Goal: Browse casually: Explore the website without a specific task or goal

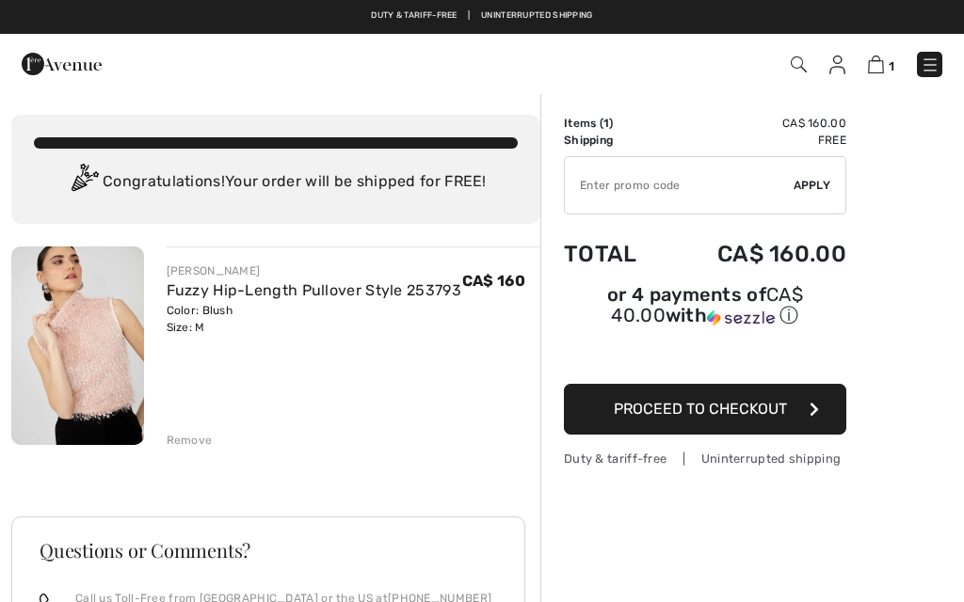
click at [932, 66] on img at bounding box center [929, 65] width 19 height 19
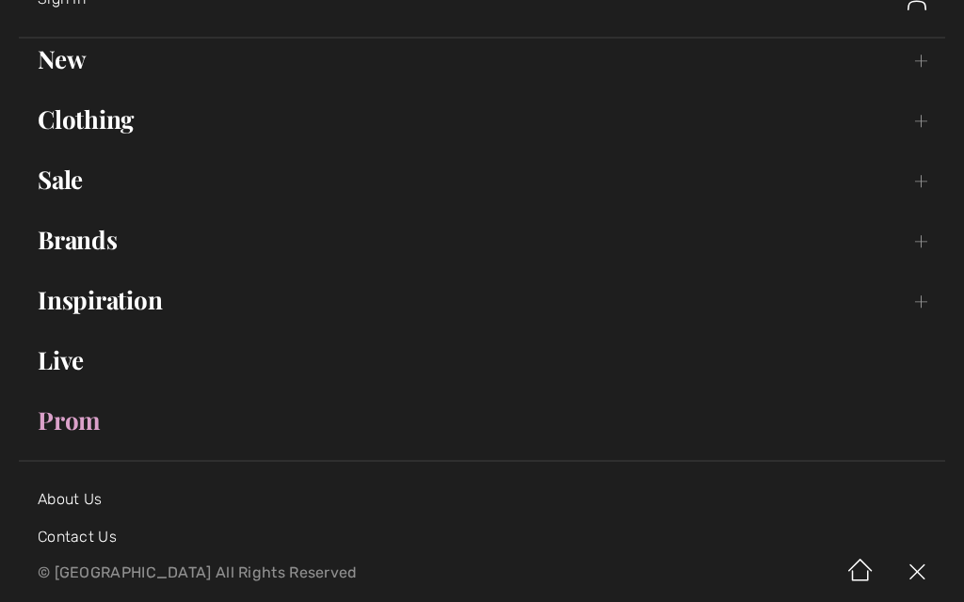
scroll to position [131, 0]
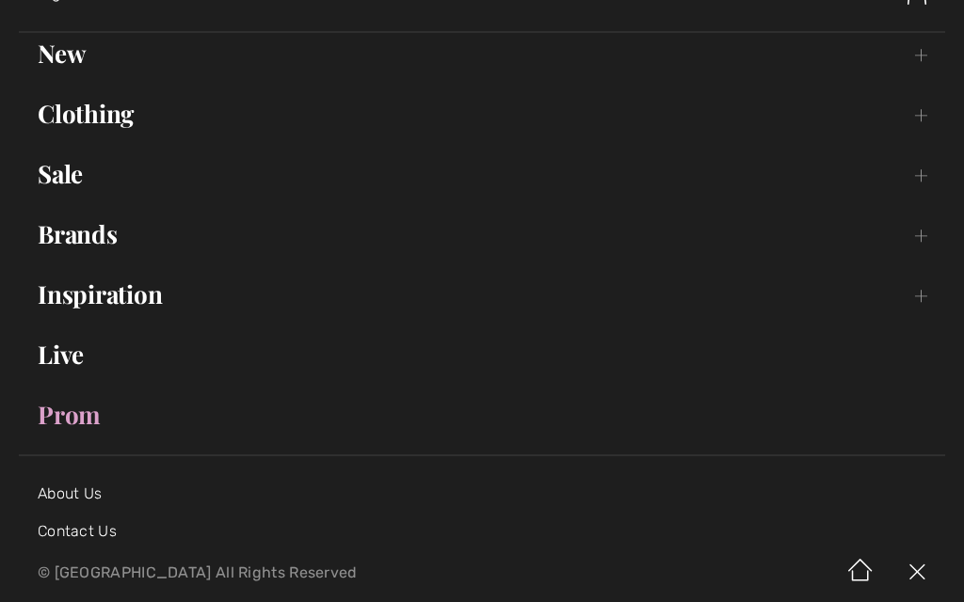
click at [72, 422] on link "Prom" at bounding box center [482, 414] width 926 height 41
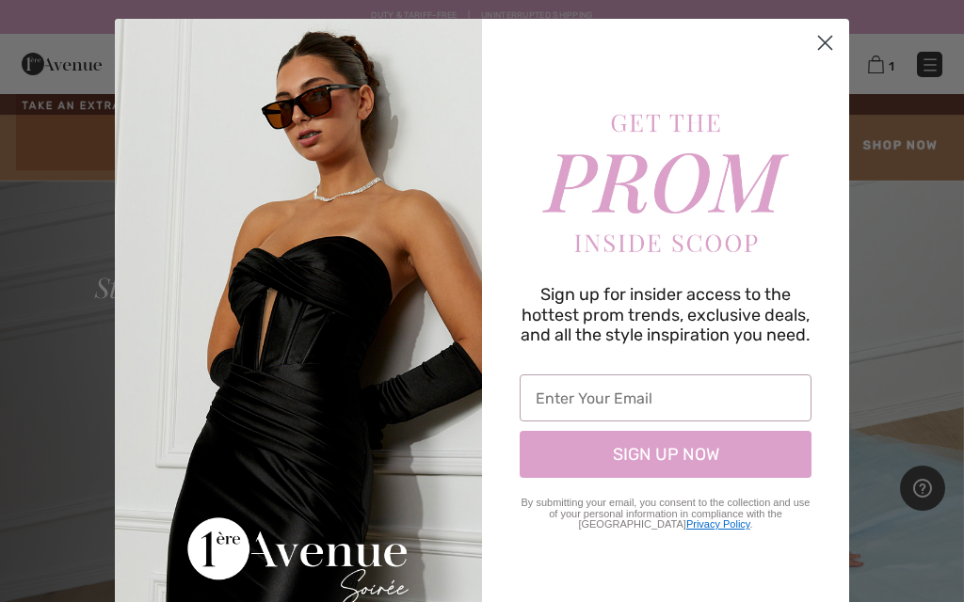
click at [832, 47] on circle "Close dialog" at bounding box center [824, 42] width 31 height 31
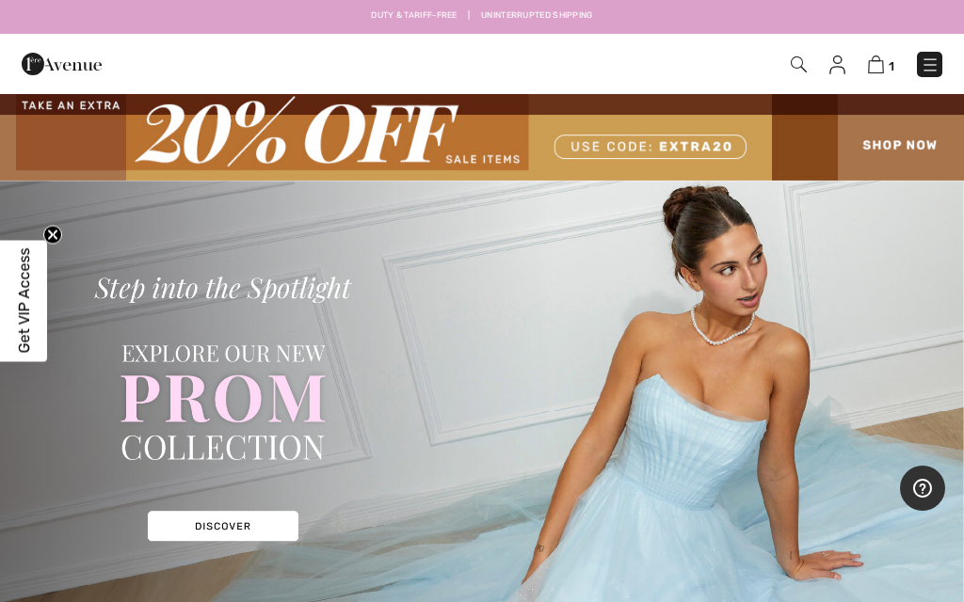
click at [924, 72] on img at bounding box center [929, 65] width 19 height 19
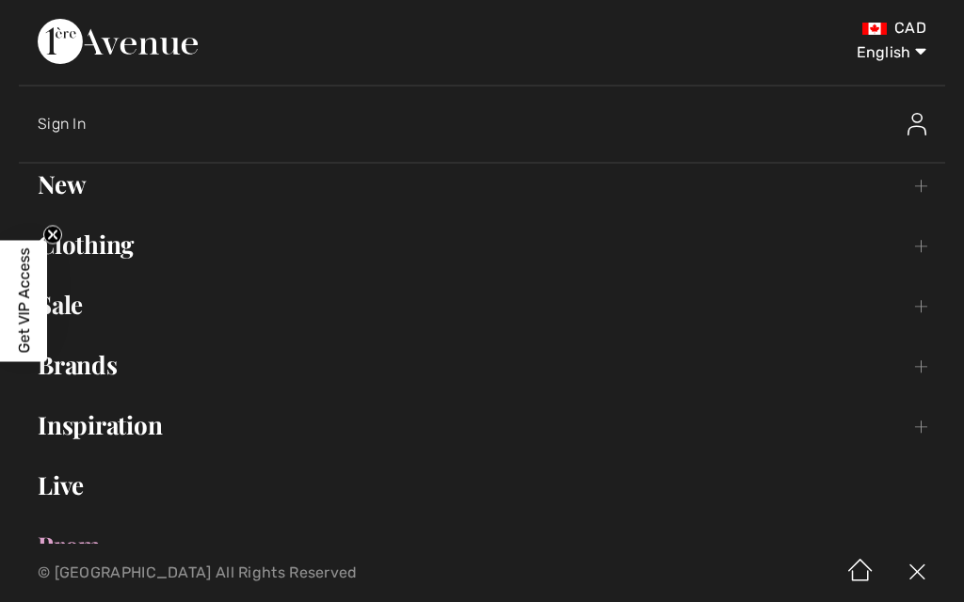
click at [929, 191] on link "New Toggle submenu" at bounding box center [482, 184] width 926 height 41
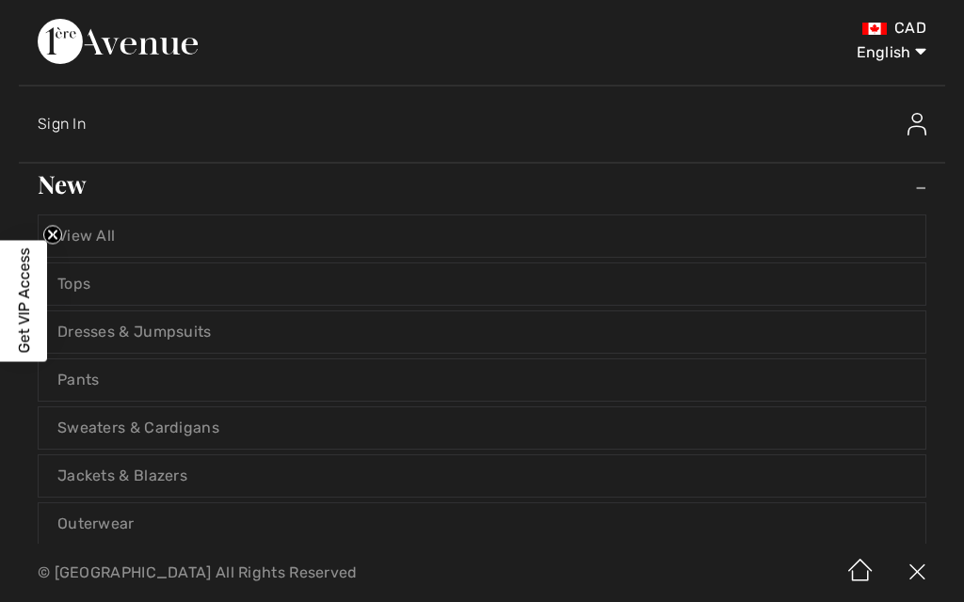
click at [209, 330] on link "Dresses & Jumpsuits" at bounding box center [482, 331] width 886 height 41
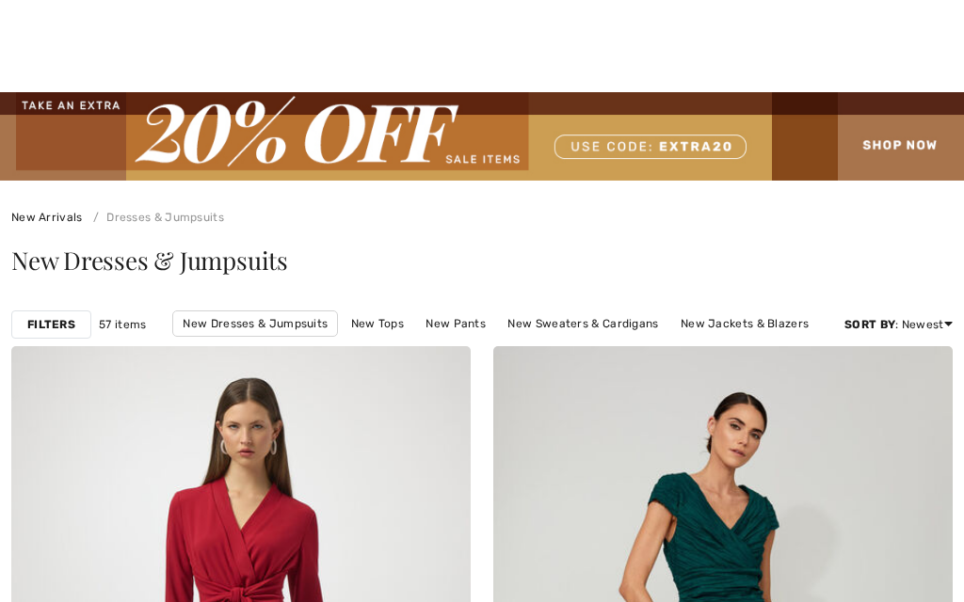
checkbox input "true"
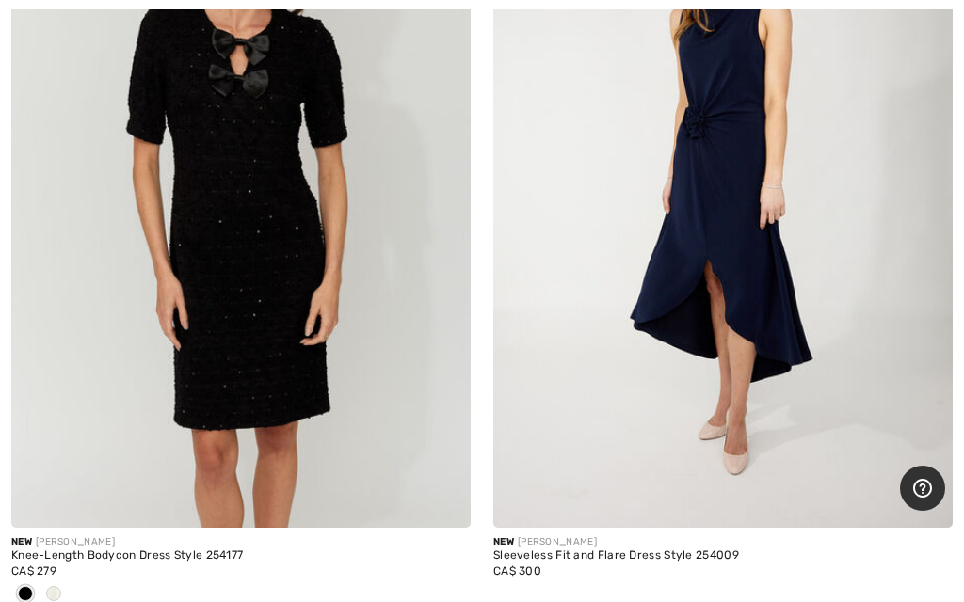
scroll to position [3658, 0]
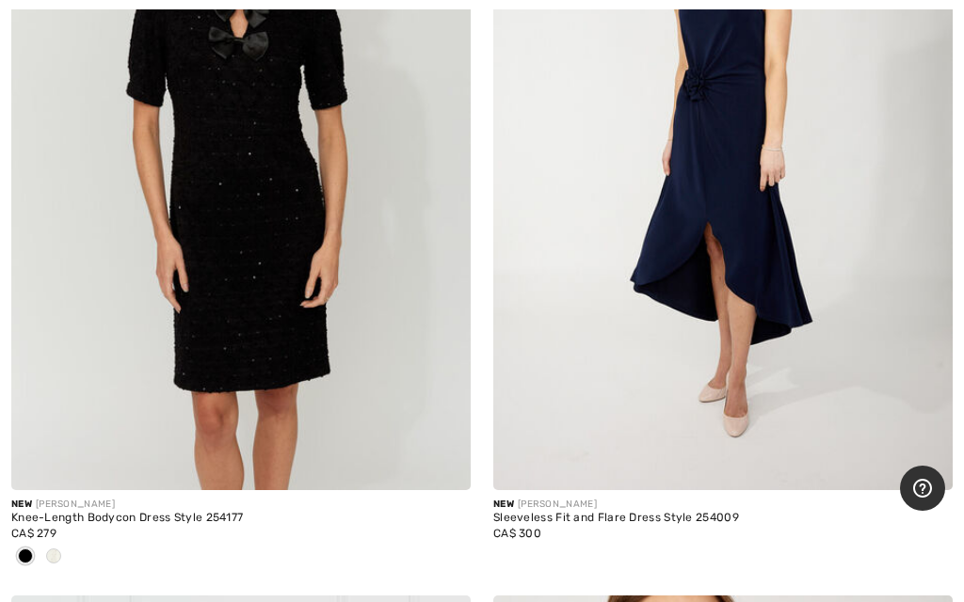
click at [59, 560] on div at bounding box center [54, 557] width 28 height 31
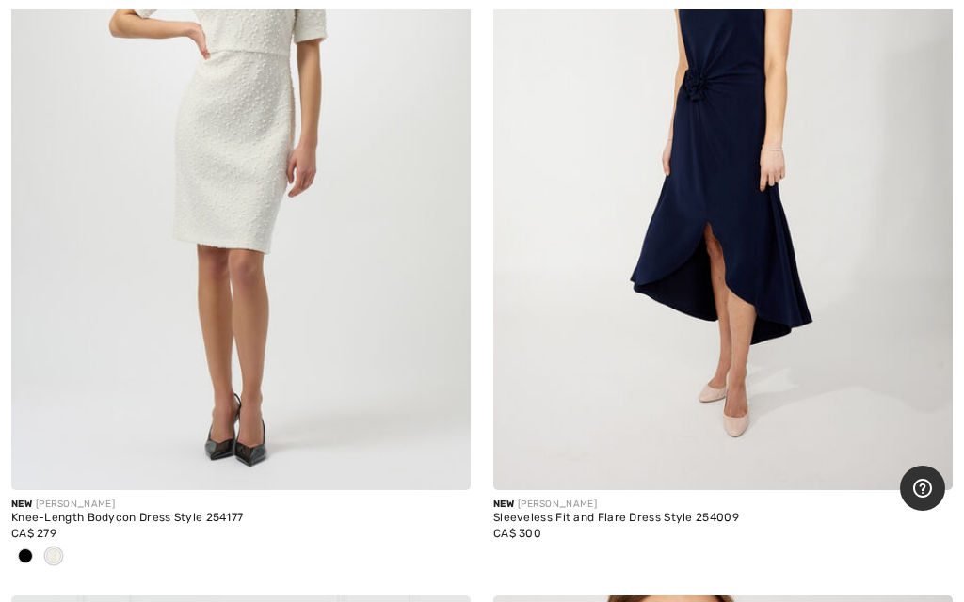
click at [53, 556] on span at bounding box center [53, 556] width 15 height 15
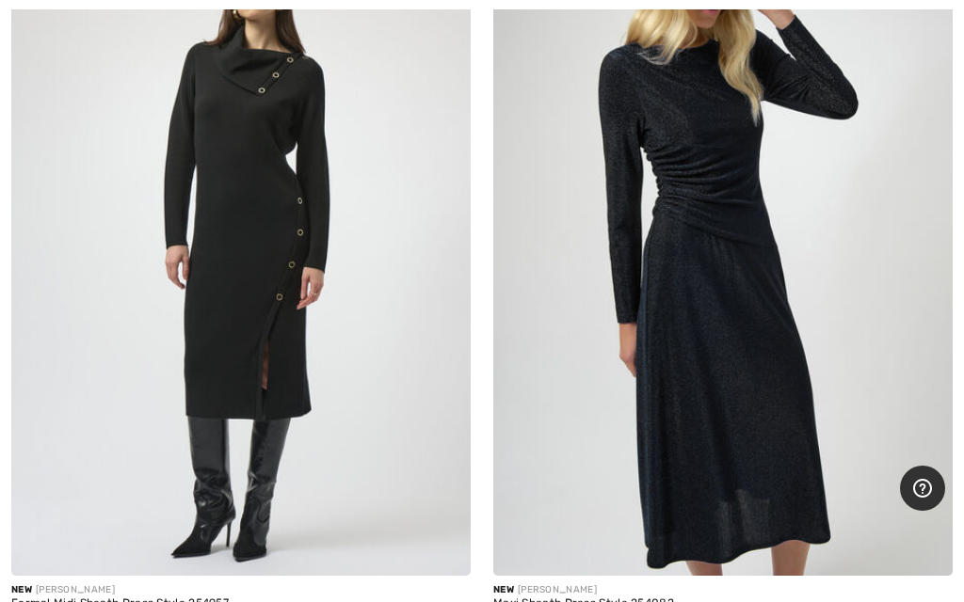
scroll to position [13321, 0]
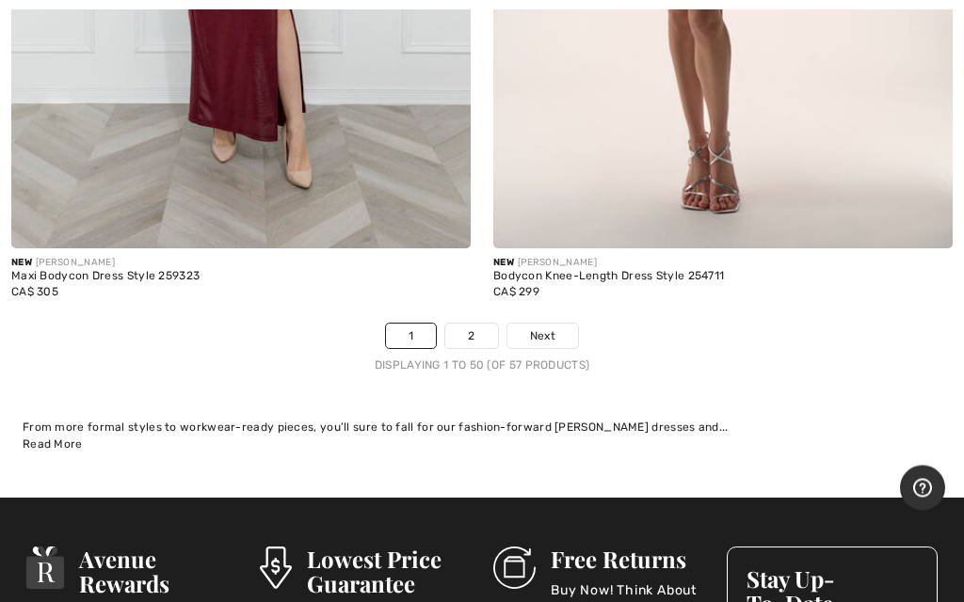
scroll to position [20184, 0]
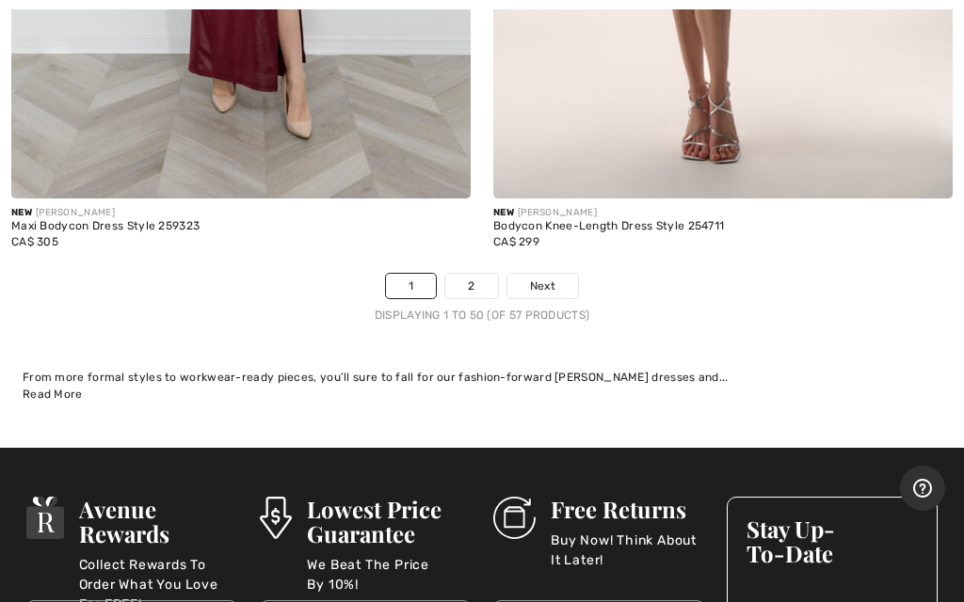
click at [473, 274] on link "2" at bounding box center [471, 286] width 52 height 24
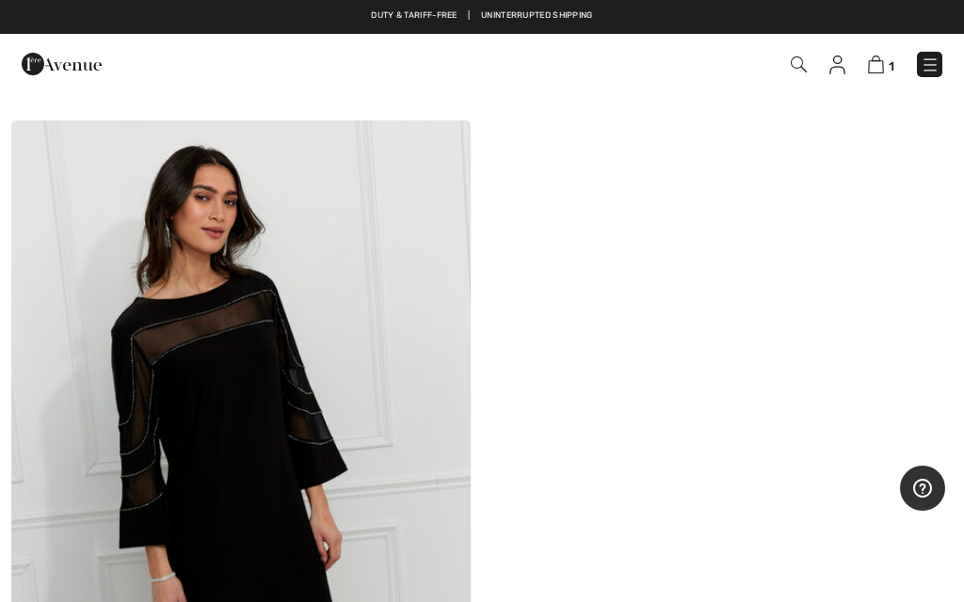
scroll to position [2544, 0]
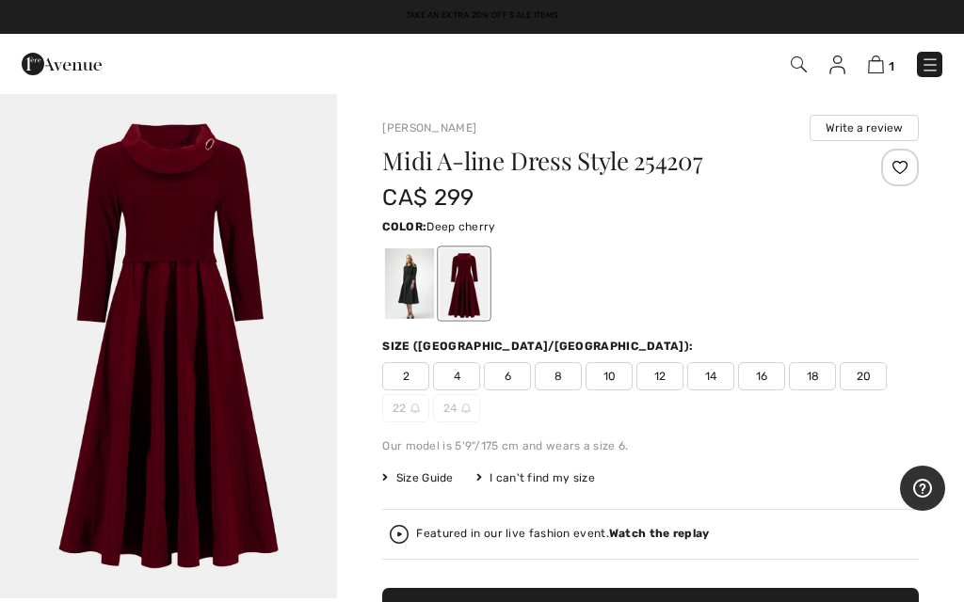
click at [397, 289] on div at bounding box center [409, 283] width 49 height 71
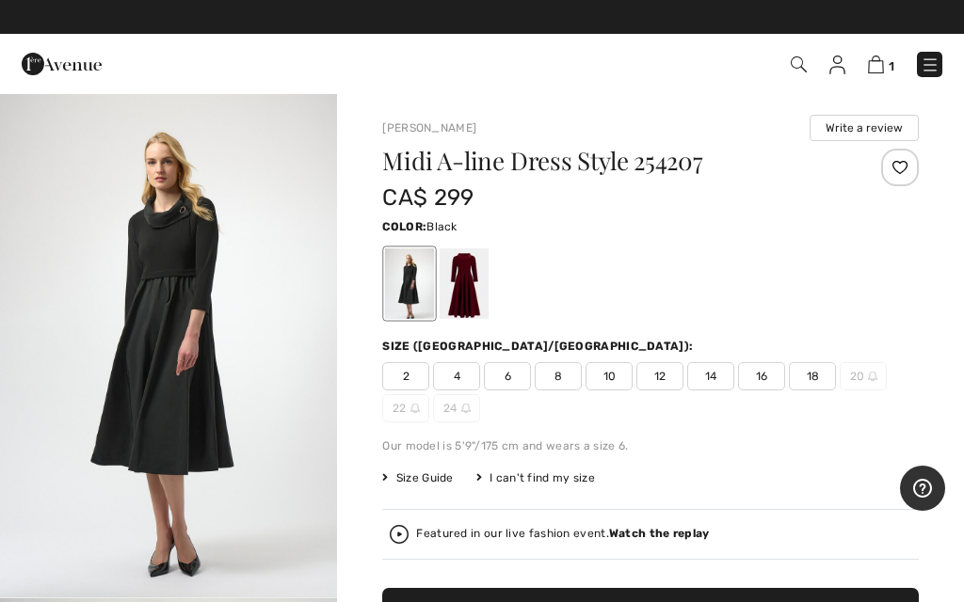
click at [931, 69] on img at bounding box center [929, 65] width 19 height 19
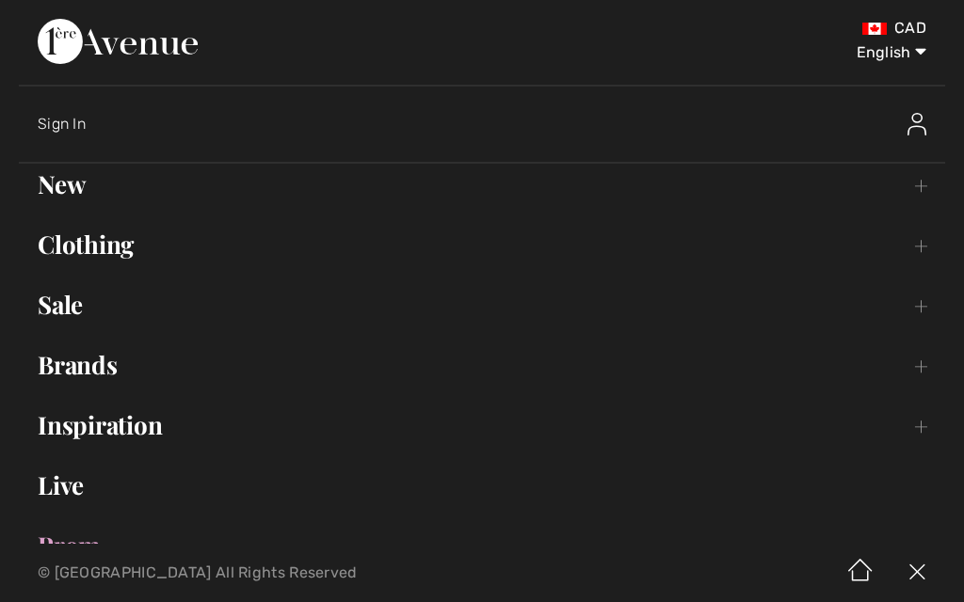
click at [916, 57] on select "English Français" at bounding box center [877, 49] width 98 height 56
select select "https://www.1ereavenue.com/fr/robe-midi-evasee-modele-254207-s254207/84598/"
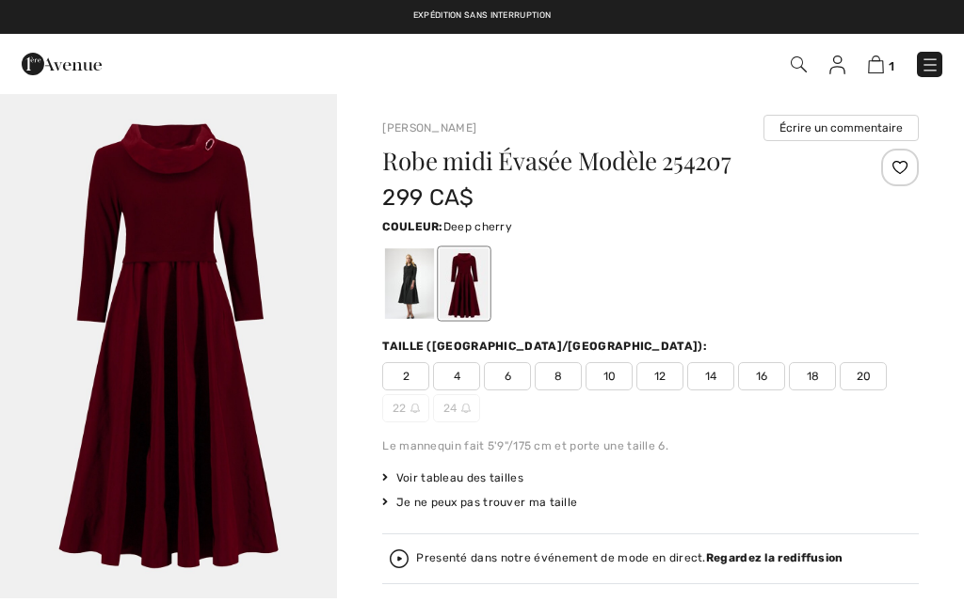
checkbox input "true"
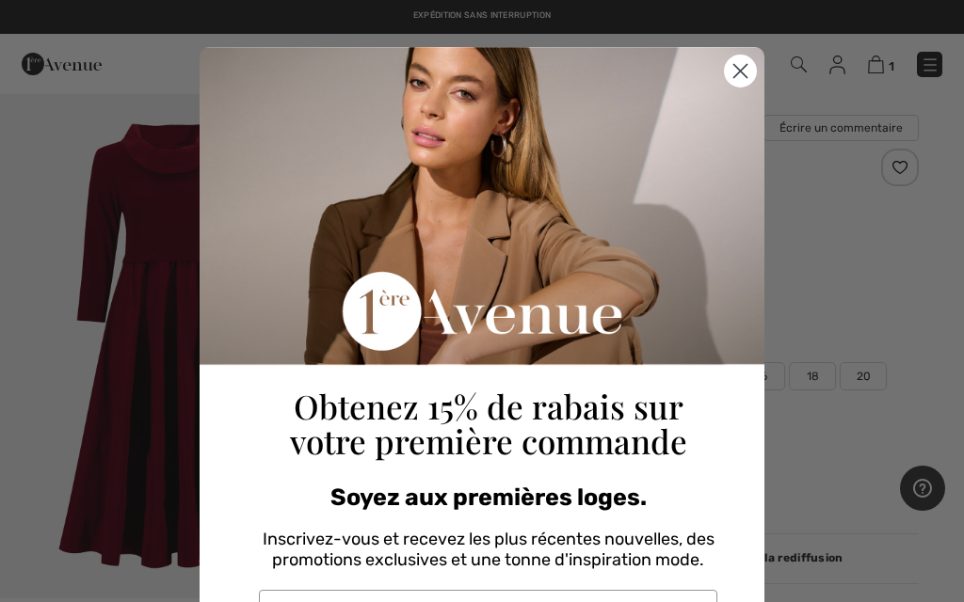
click at [751, 67] on circle "Close dialog" at bounding box center [740, 71] width 31 height 31
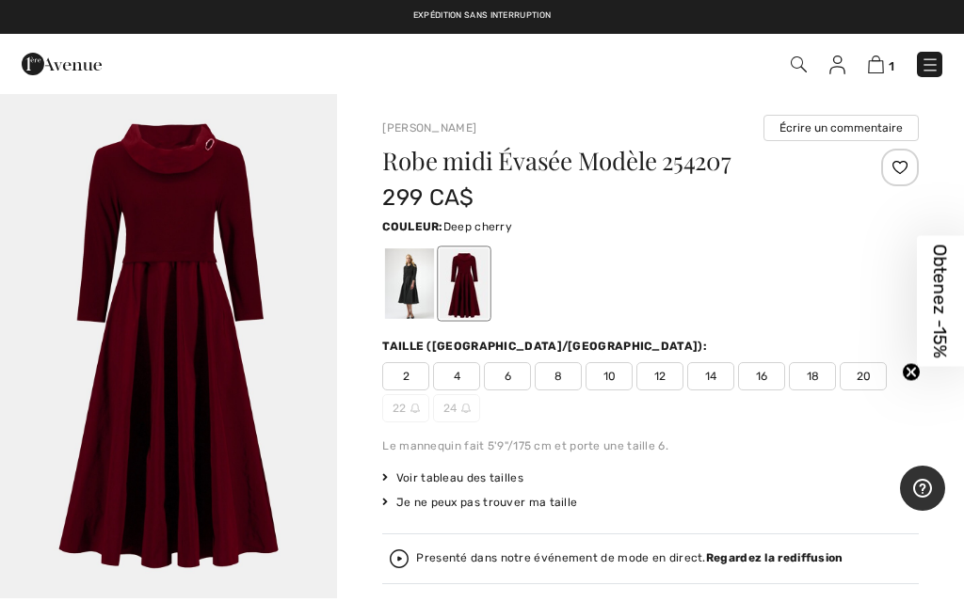
click at [926, 72] on img at bounding box center [929, 65] width 19 height 19
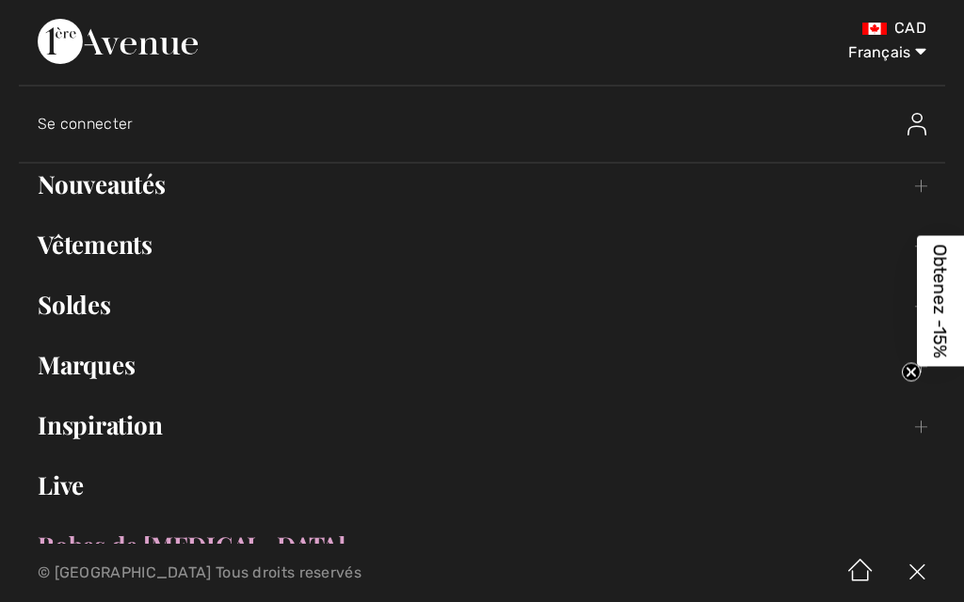
click at [927, 197] on link "Nouveautés Toggle submenu" at bounding box center [482, 184] width 926 height 41
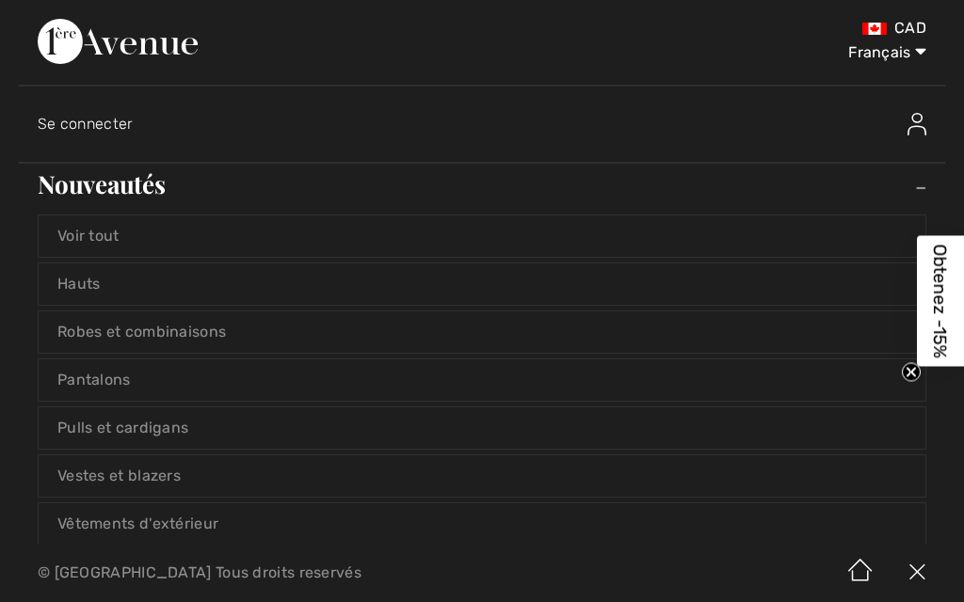
click at [80, 481] on link "Vestes et blazers" at bounding box center [482, 475] width 886 height 41
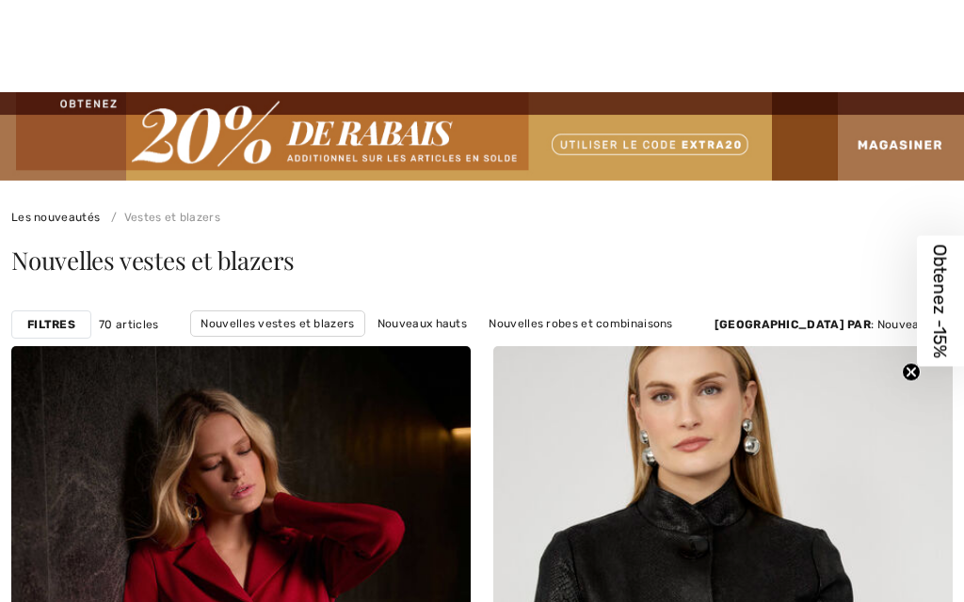
checkbox input "true"
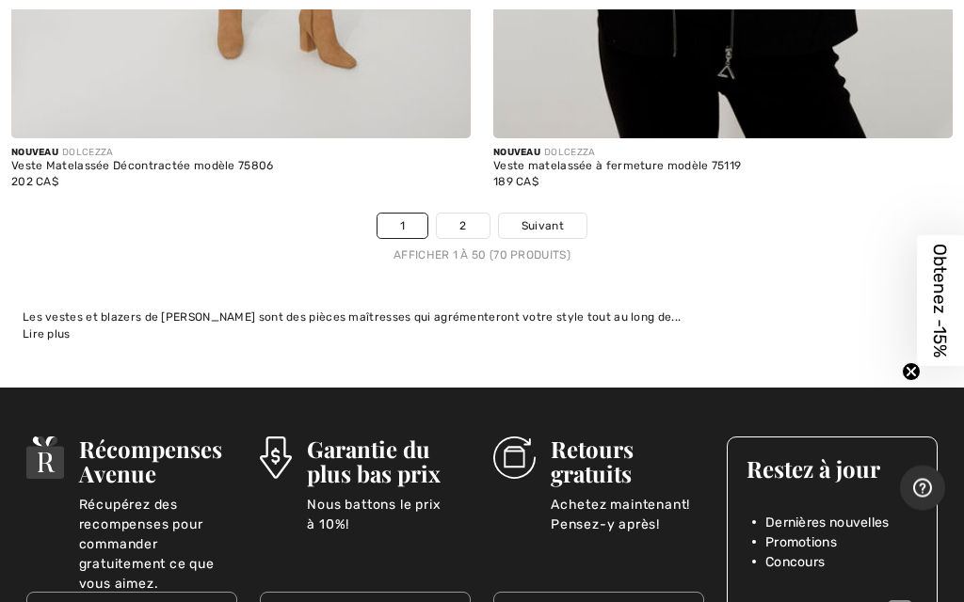
scroll to position [20088, 0]
click at [478, 214] on link "2" at bounding box center [463, 226] width 52 height 24
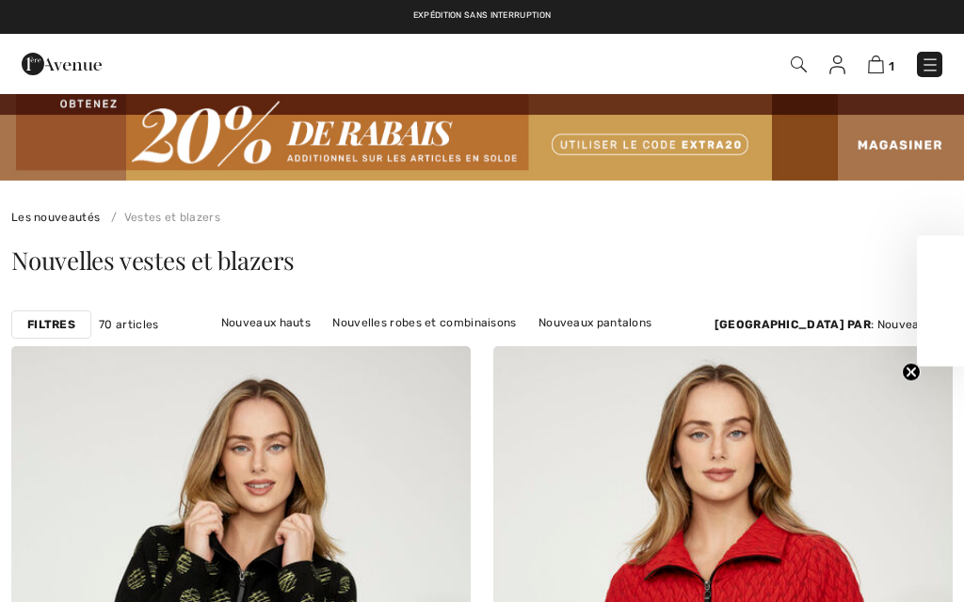
checkbox input "true"
click at [320, 327] on link "Nouveaux hauts" at bounding box center [266, 323] width 108 height 24
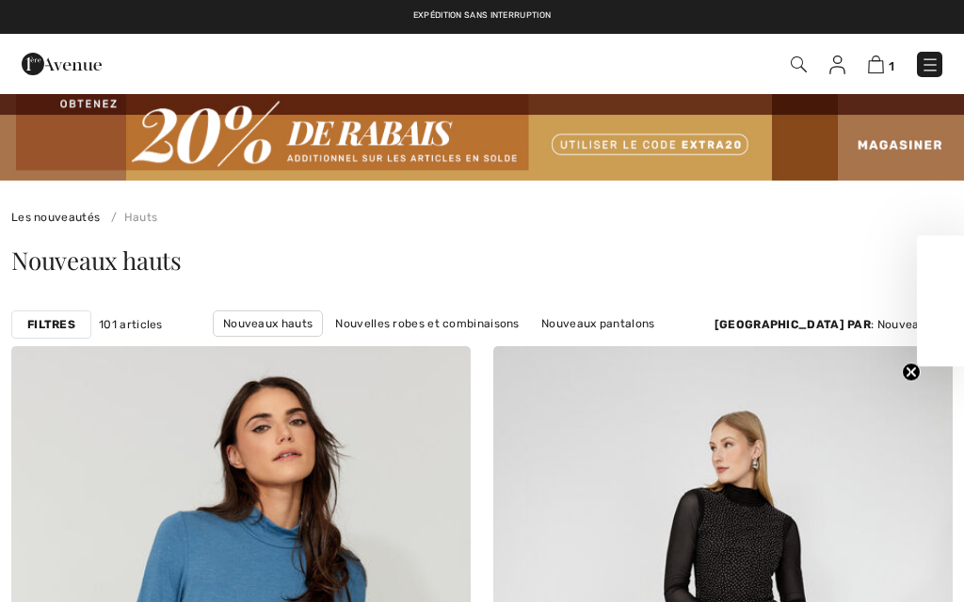
checkbox input "true"
click at [933, 67] on img at bounding box center [929, 65] width 19 height 19
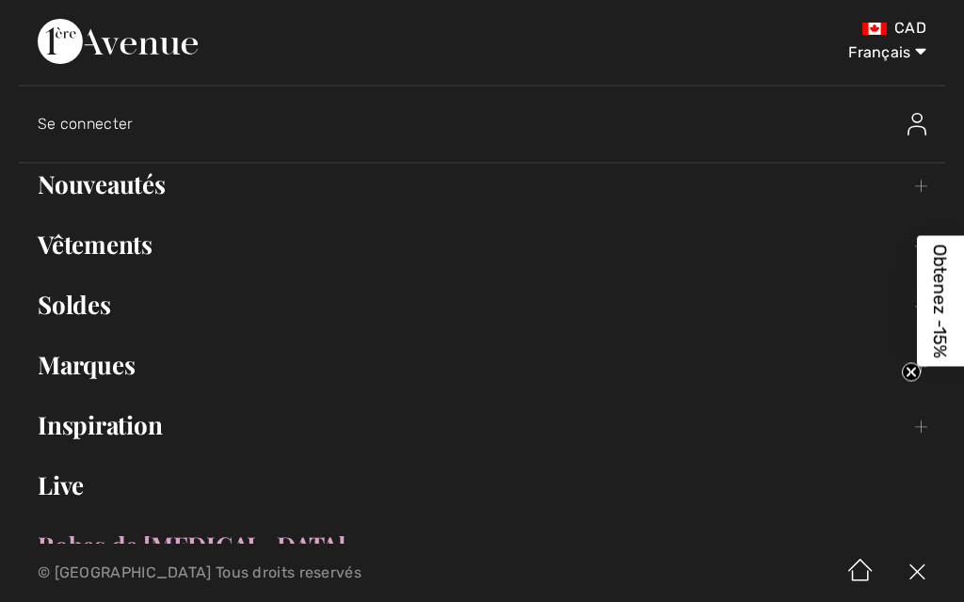
click at [67, 375] on link "Marques Open submenu" at bounding box center [482, 364] width 926 height 41
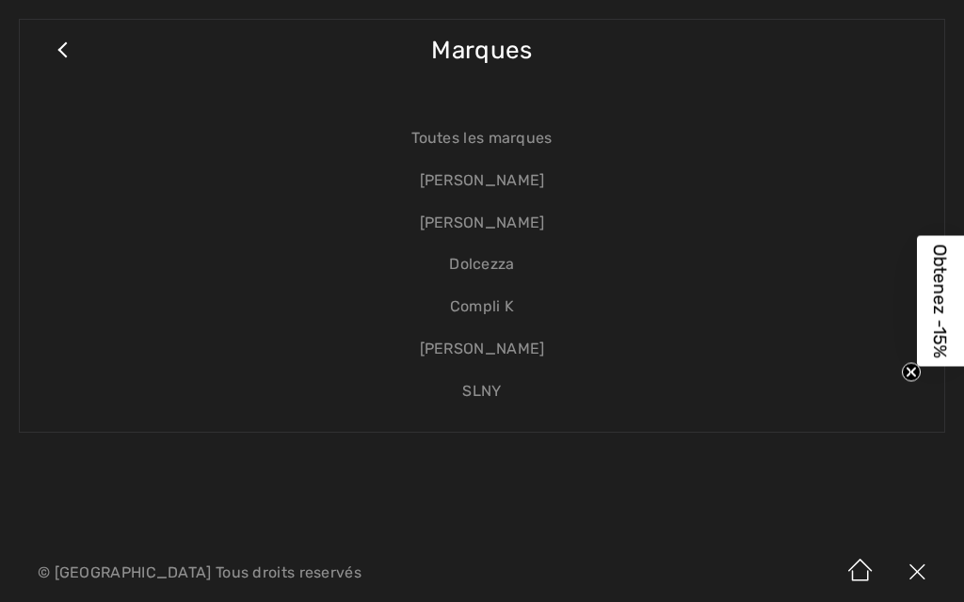
click at [523, 185] on link "[PERSON_NAME]" at bounding box center [482, 181] width 886 height 42
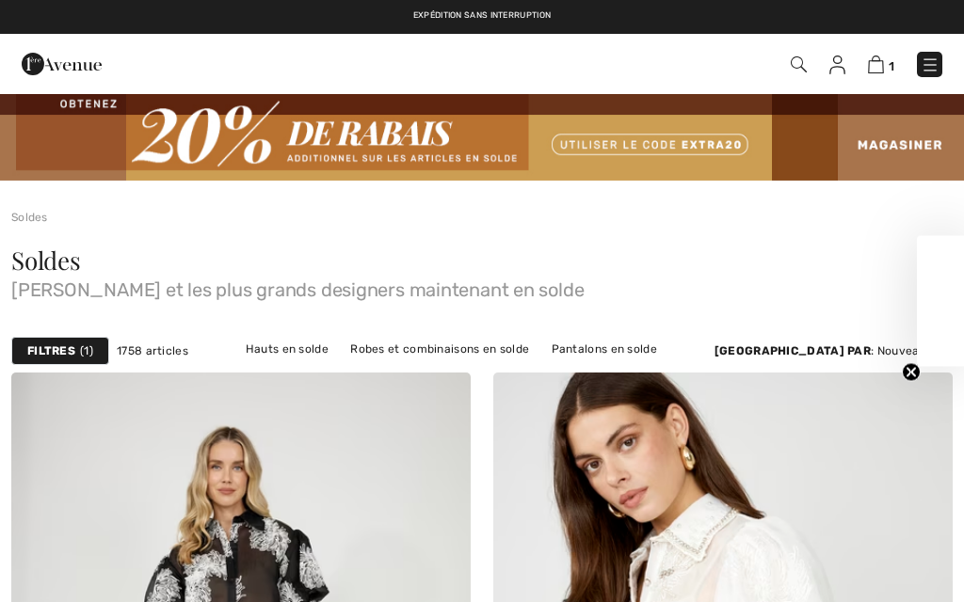
checkbox input "true"
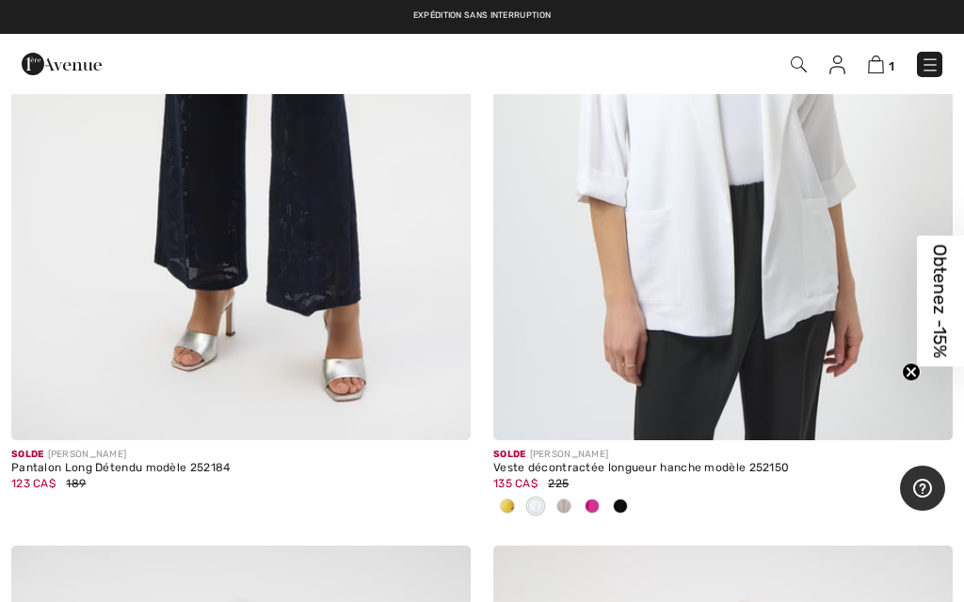
scroll to position [15012, 0]
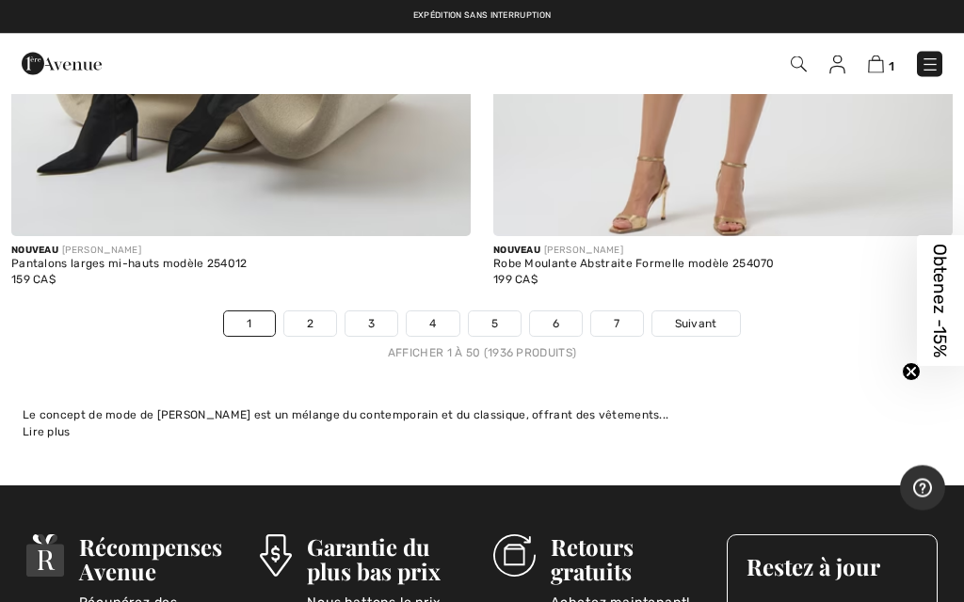
scroll to position [20681, 0]
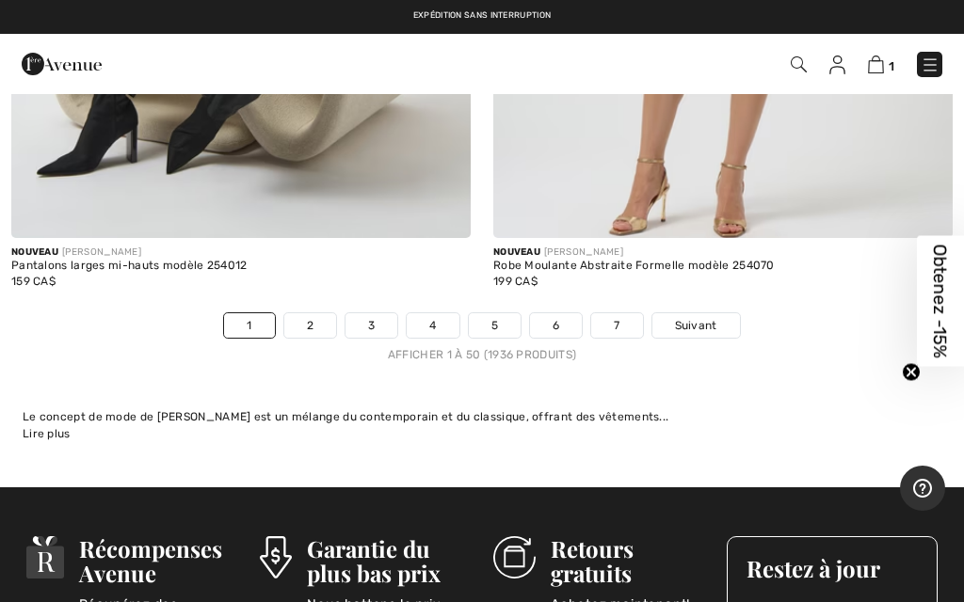
click at [705, 317] on span "Suivant" at bounding box center [696, 325] width 42 height 17
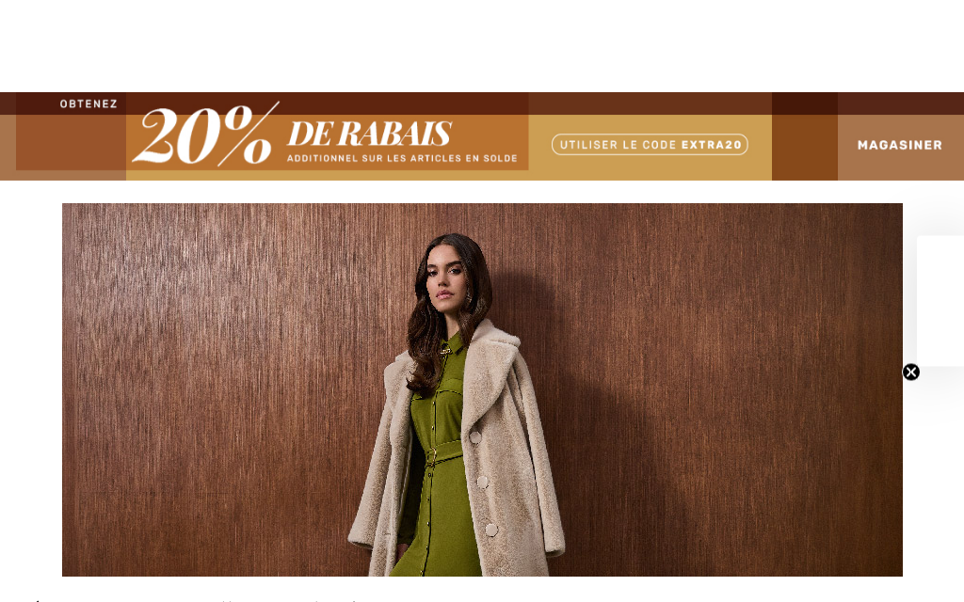
checkbox input "true"
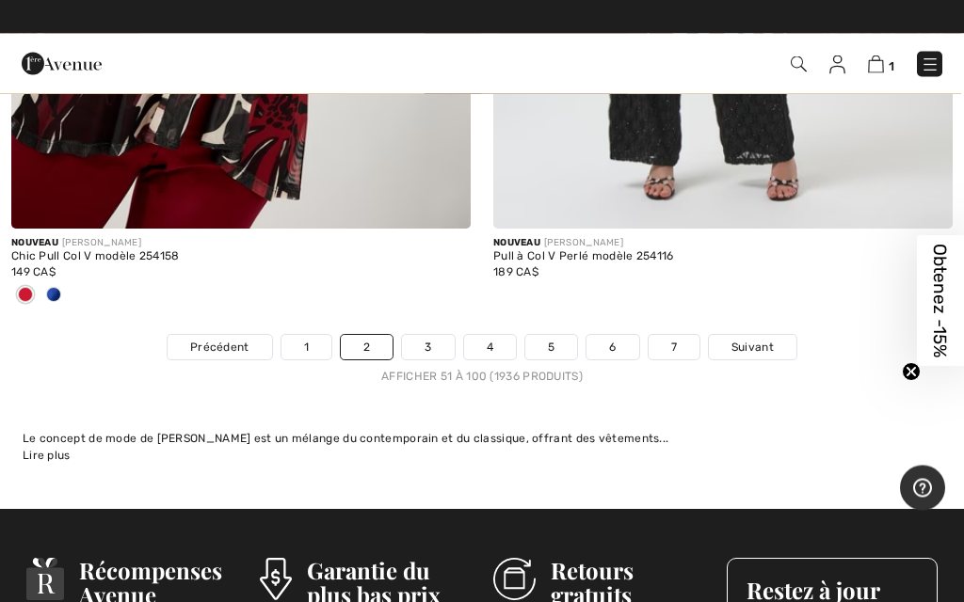
scroll to position [20535, 0]
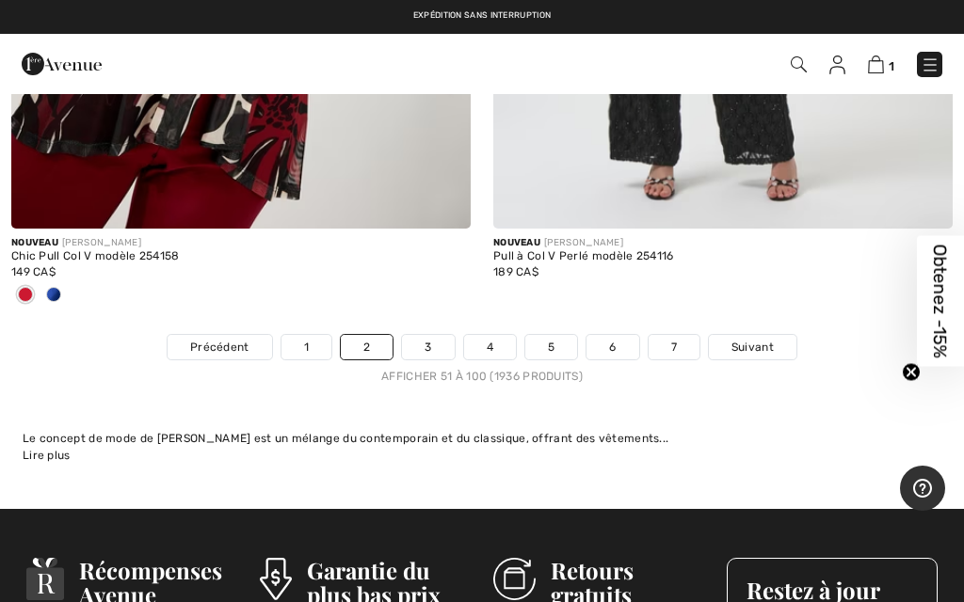
click at [763, 339] on span "Suivant" at bounding box center [752, 347] width 42 height 17
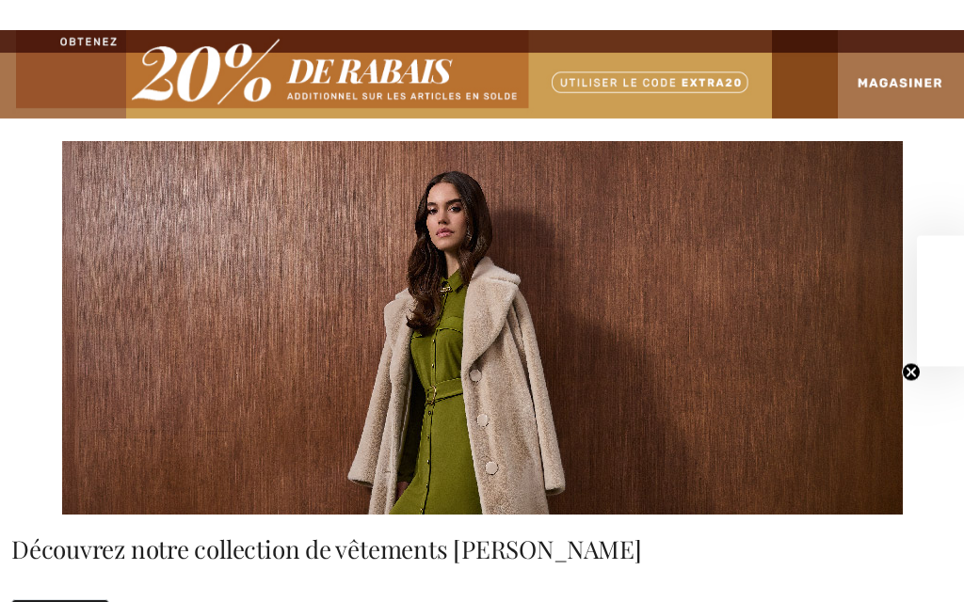
checkbox input "true"
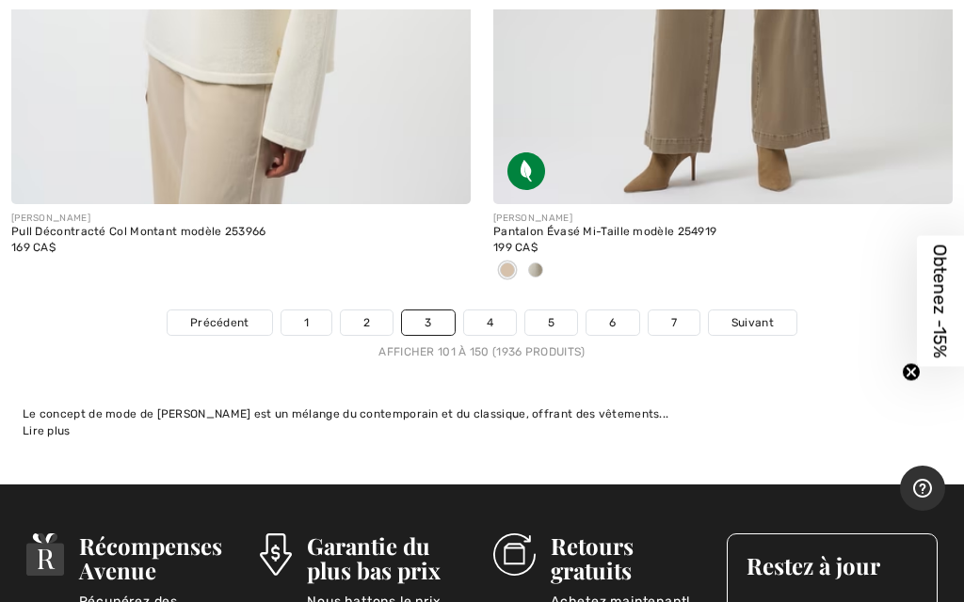
scroll to position [20655, 0]
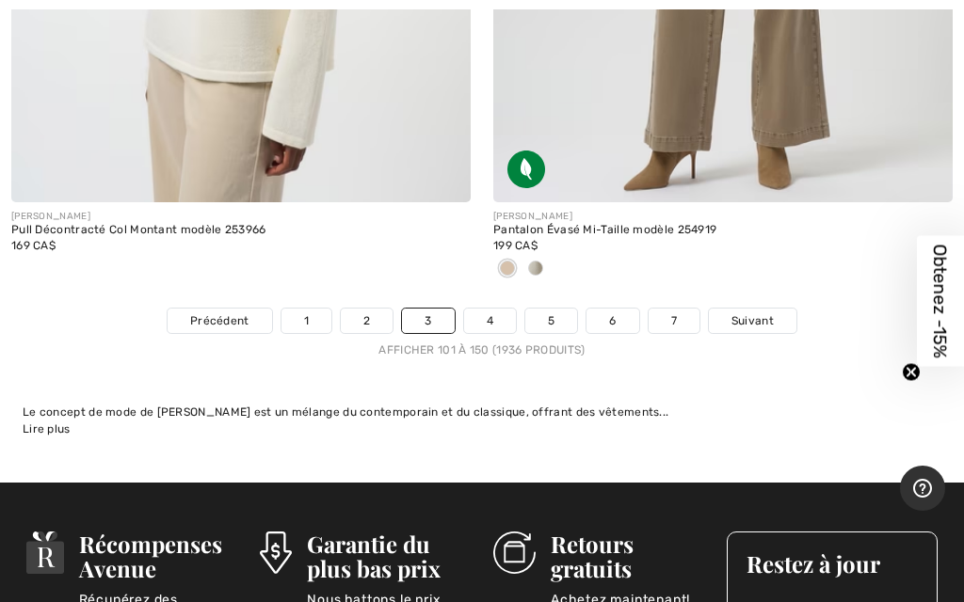
click at [761, 312] on span "Suivant" at bounding box center [752, 320] width 42 height 17
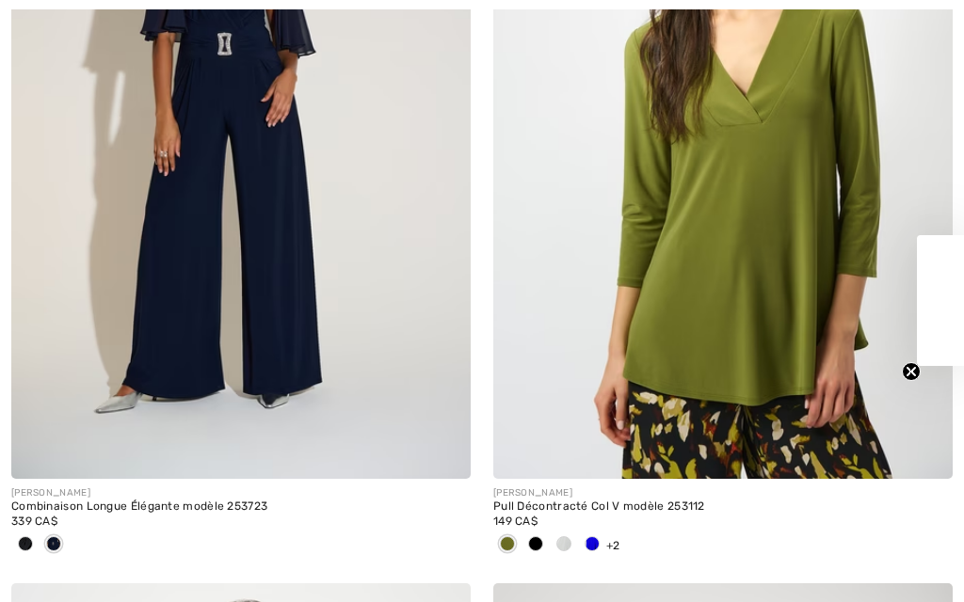
checkbox input "true"
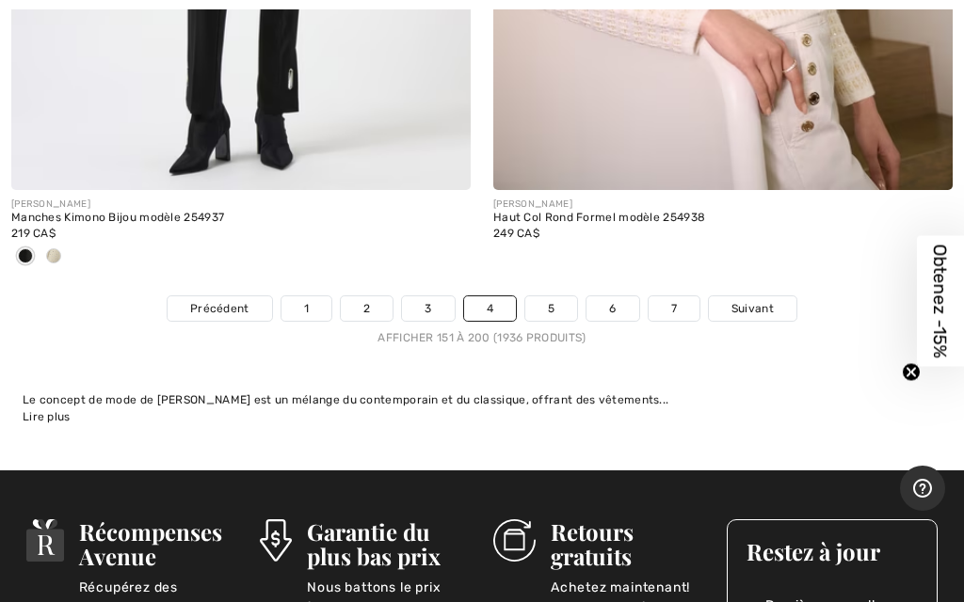
scroll to position [20607, 0]
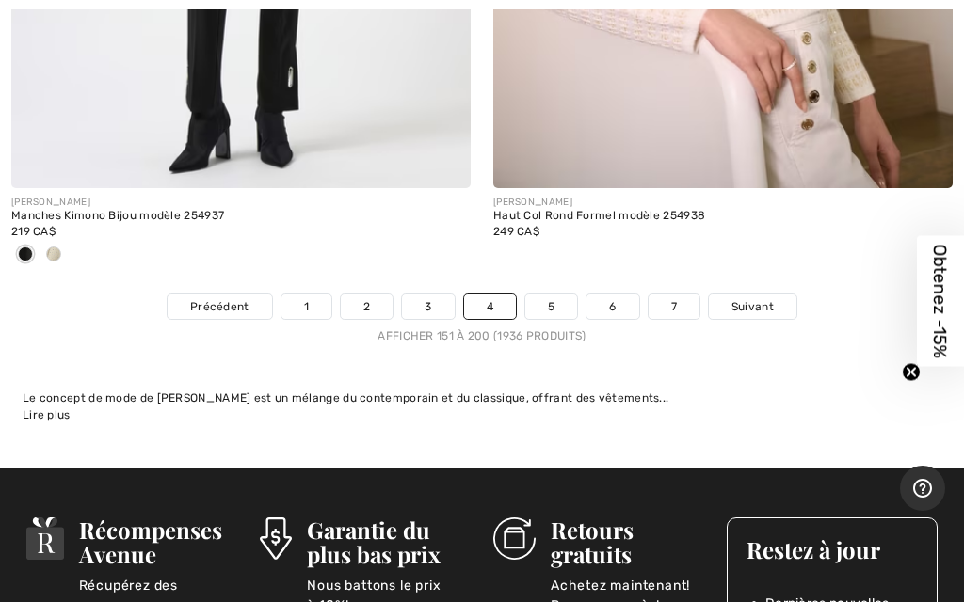
click at [764, 295] on link "Suivant" at bounding box center [753, 307] width 88 height 24
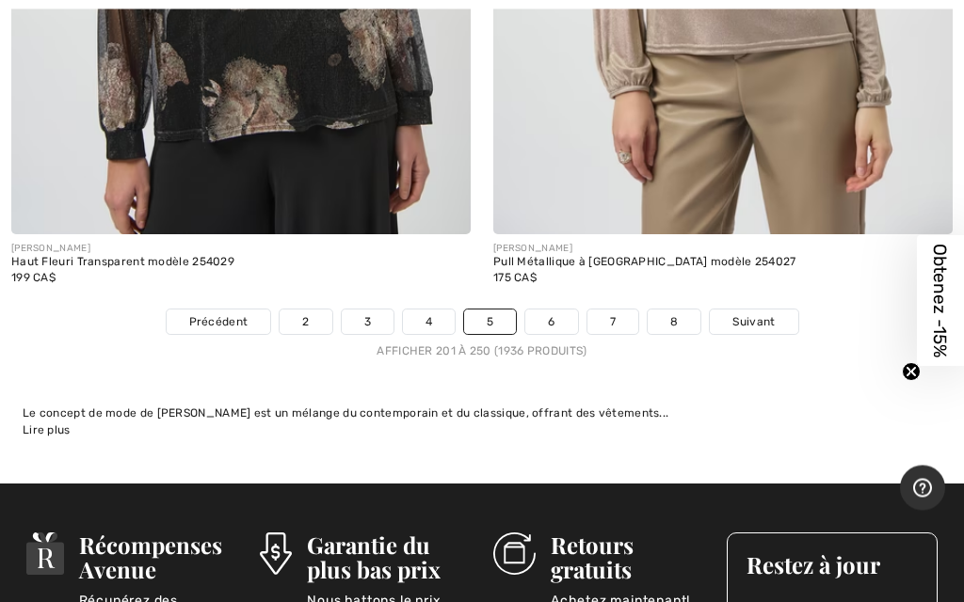
scroll to position [20530, 0]
click at [759, 313] on span "Suivant" at bounding box center [753, 321] width 42 height 17
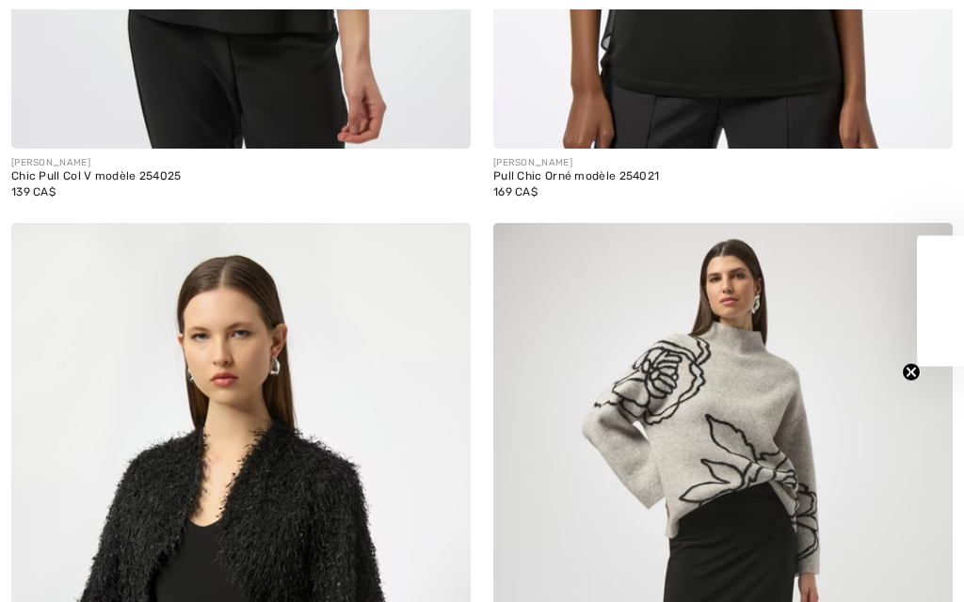
checkbox input "true"
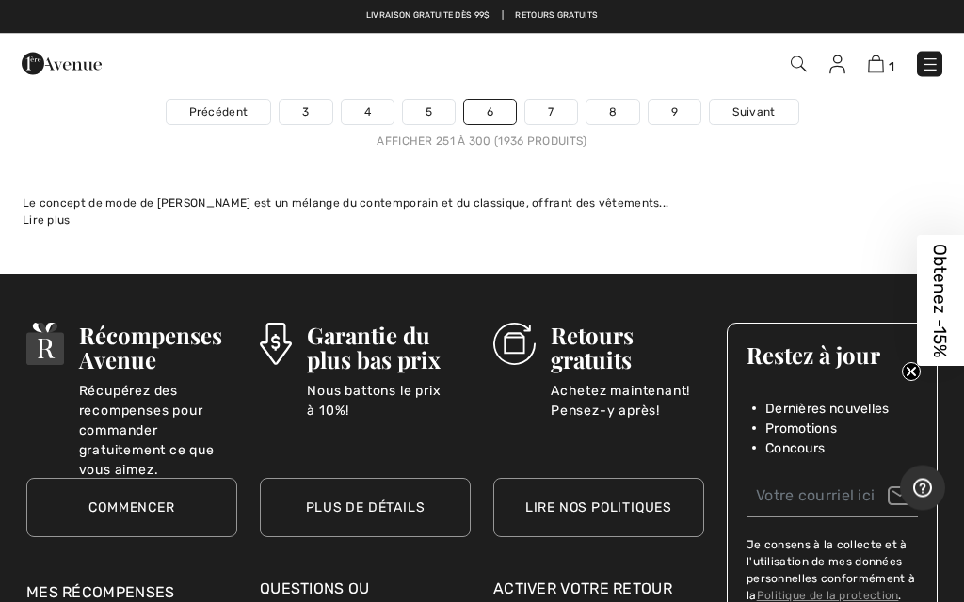
scroll to position [20942, 0]
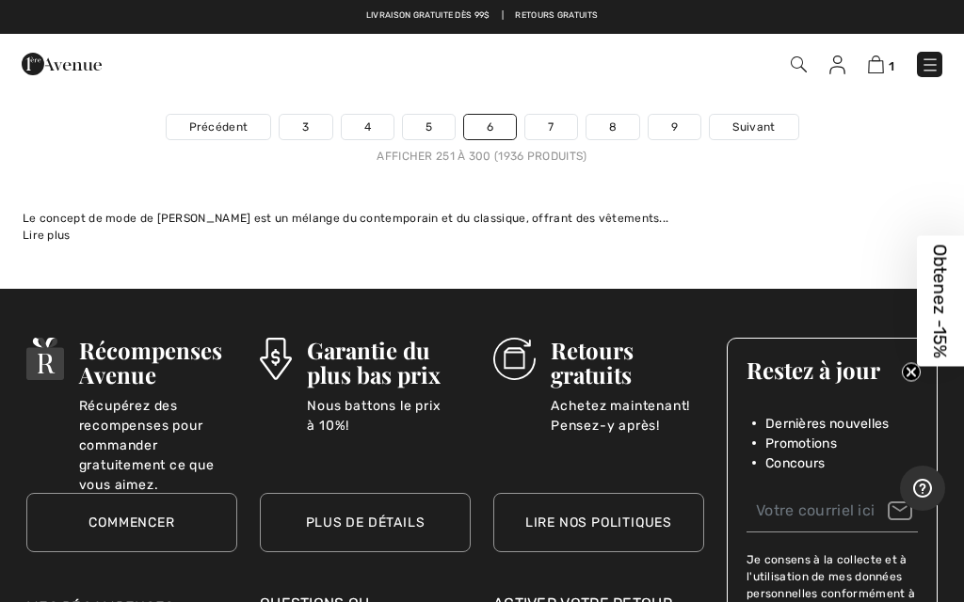
click at [760, 119] on span "Suivant" at bounding box center [753, 127] width 42 height 17
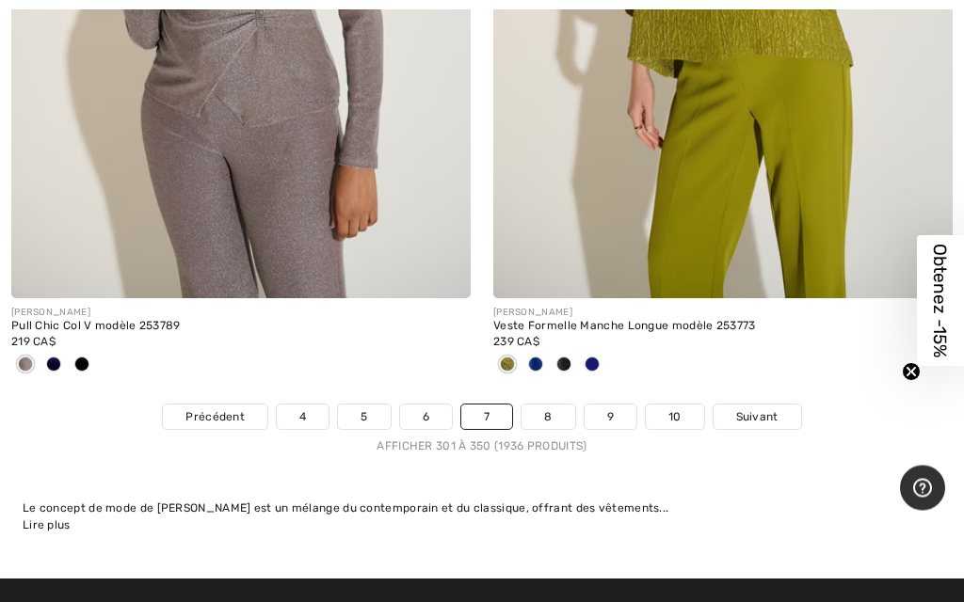
scroll to position [20373, 0]
click at [769, 408] on span "Suivant" at bounding box center [757, 416] width 42 height 17
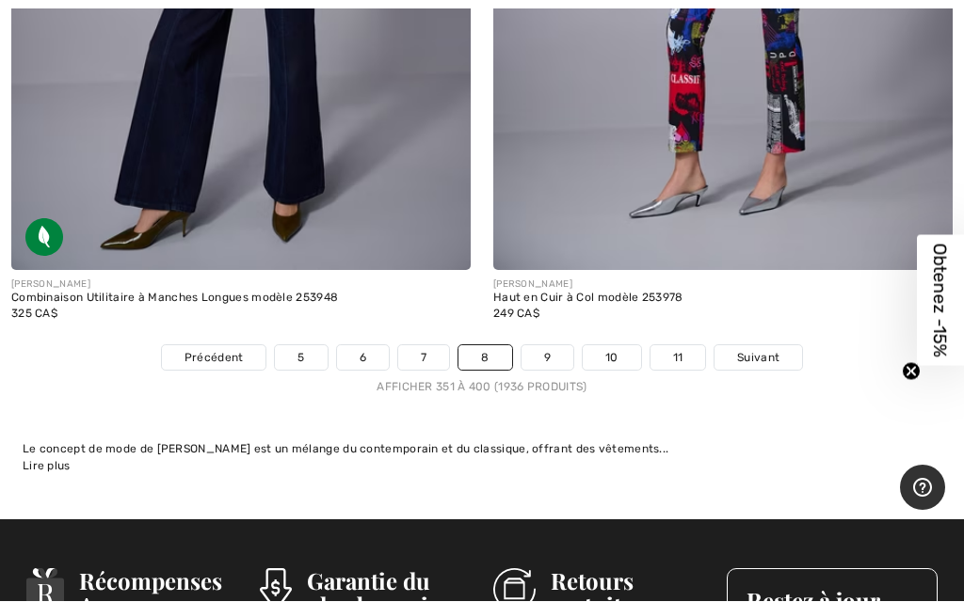
scroll to position [20587, 0]
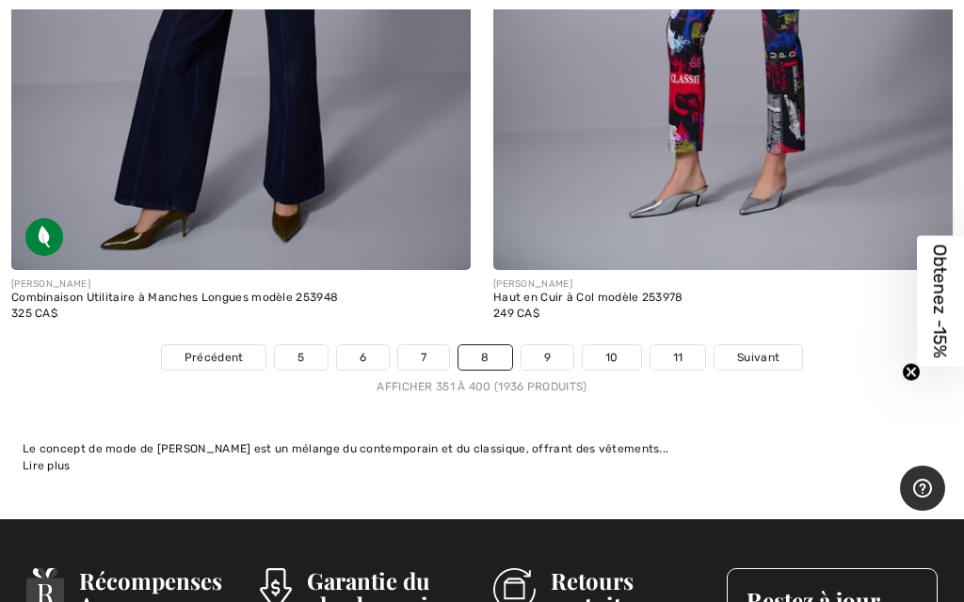
click at [774, 345] on link "Suivant" at bounding box center [758, 357] width 88 height 24
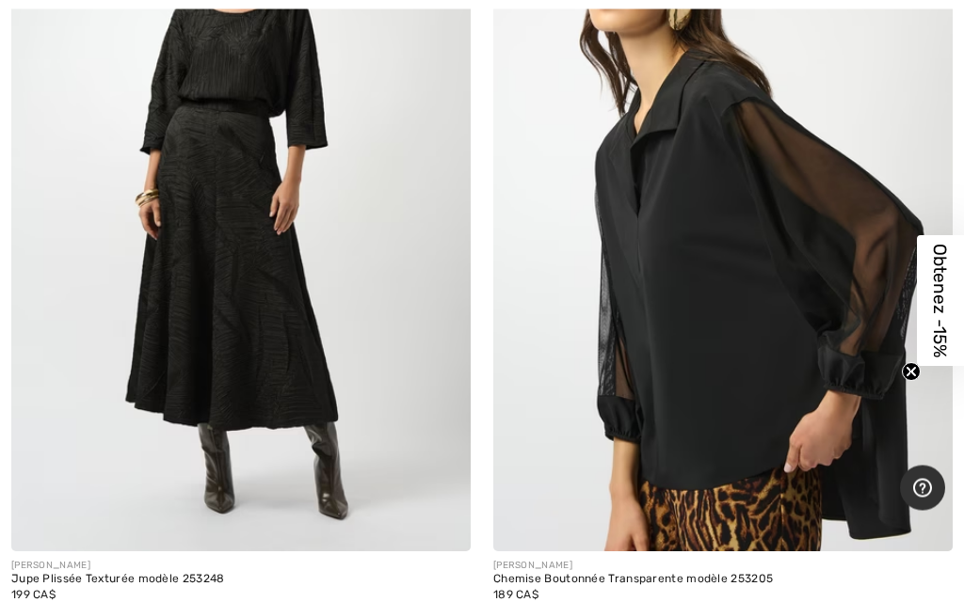
scroll to position [3186, 0]
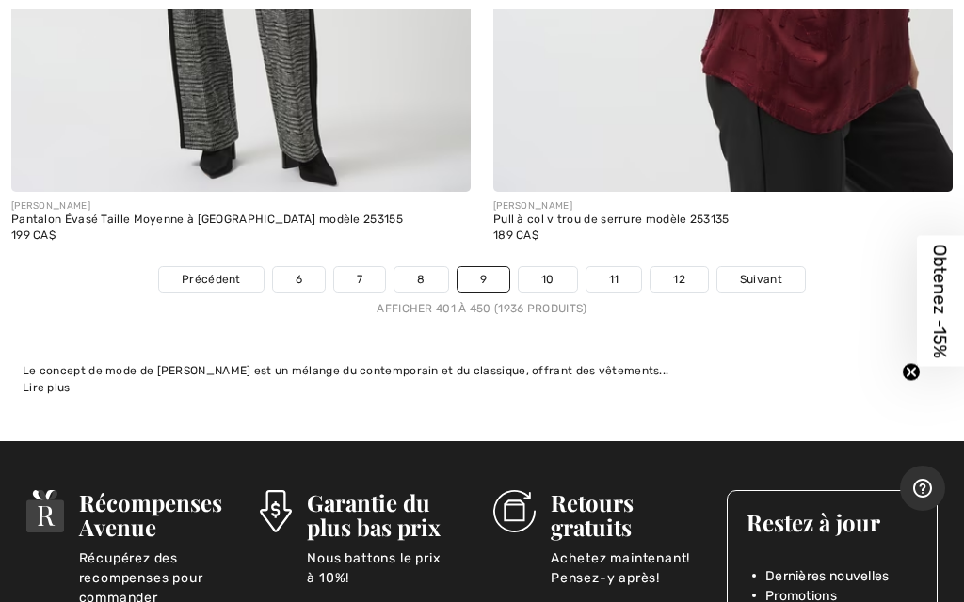
scroll to position [20512, 0]
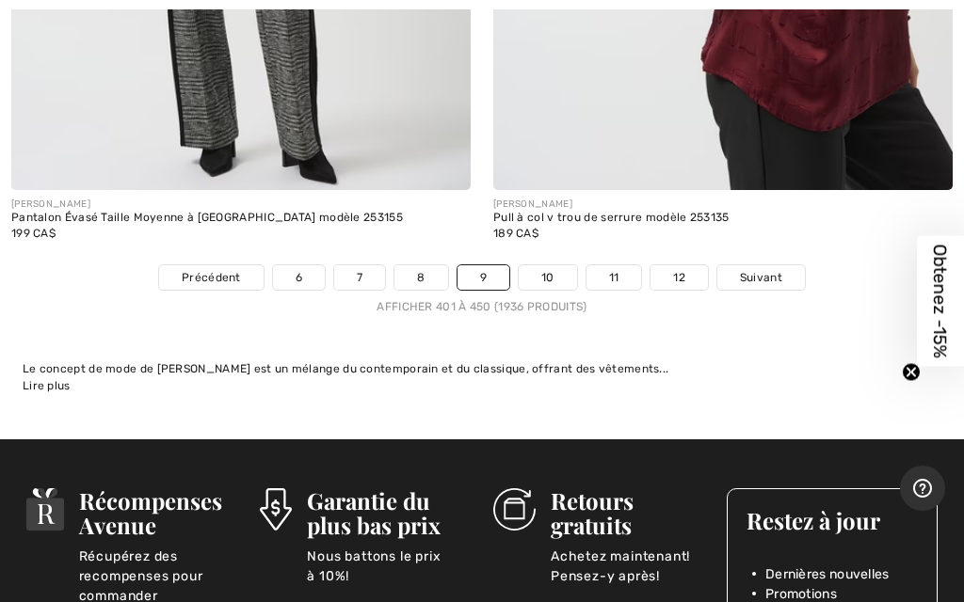
click at [774, 269] on span "Suivant" at bounding box center [761, 277] width 42 height 17
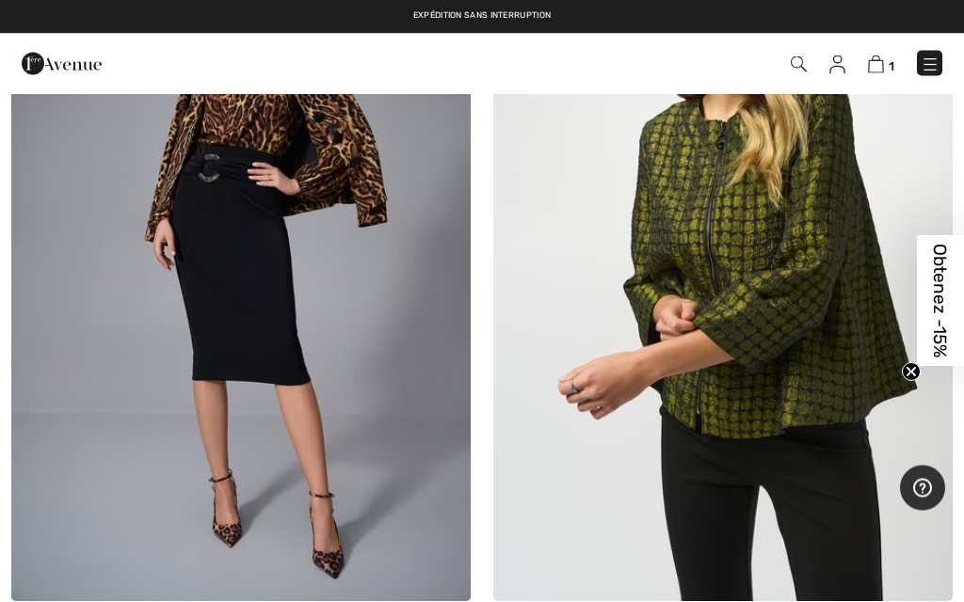
scroll to position [776, 0]
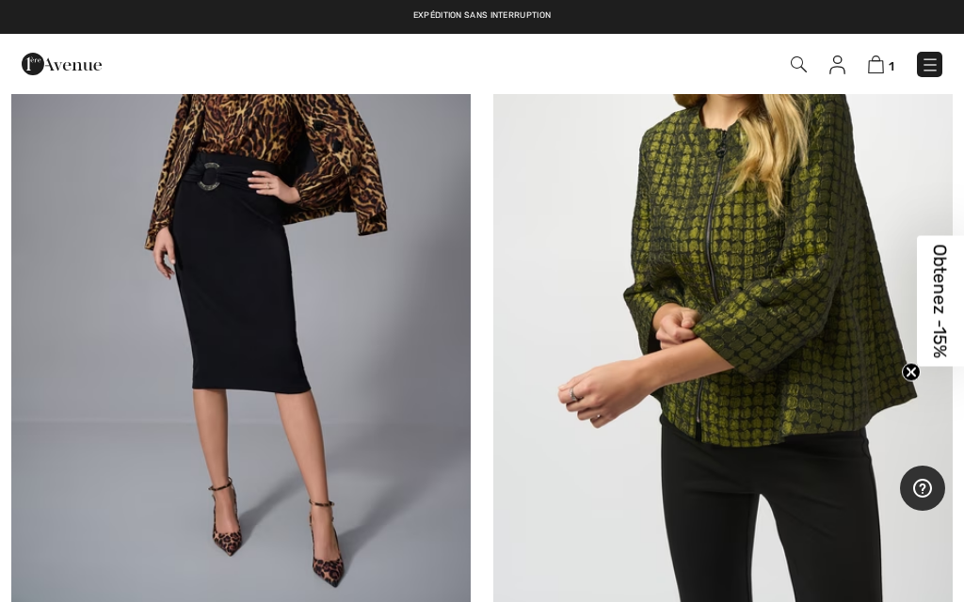
click at [838, 247] on img at bounding box center [722, 265] width 459 height 689
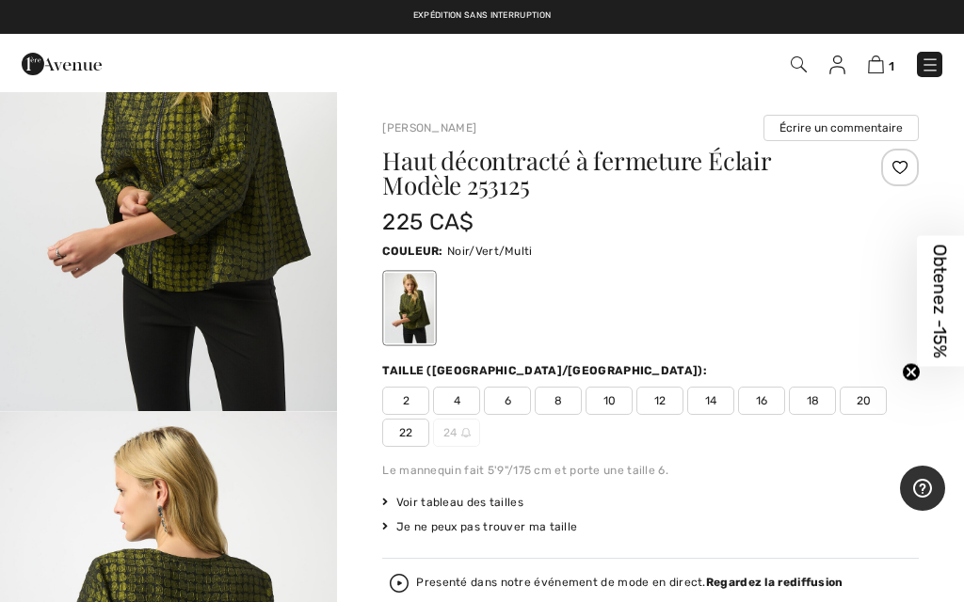
checkbox input "true"
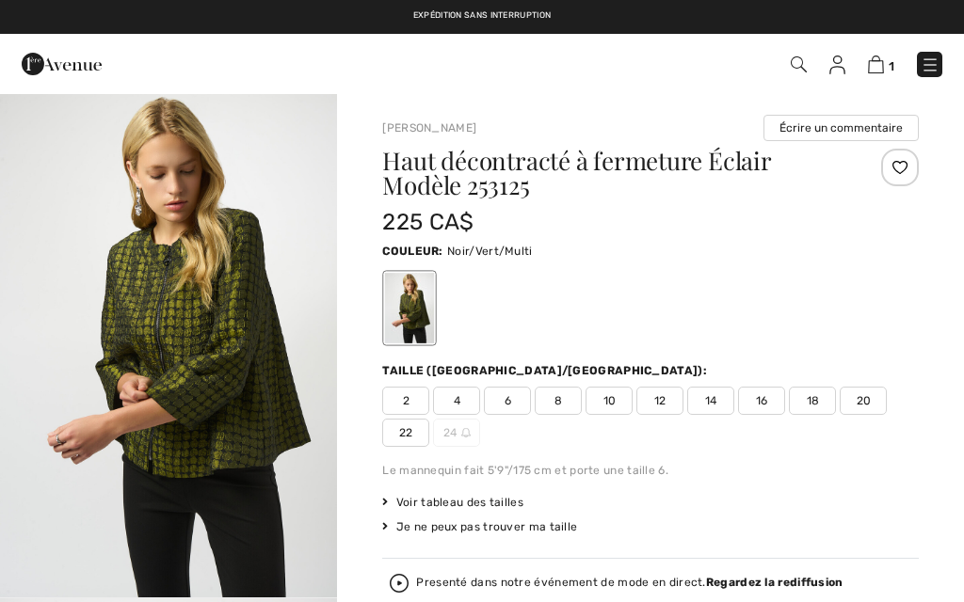
checkbox input "true"
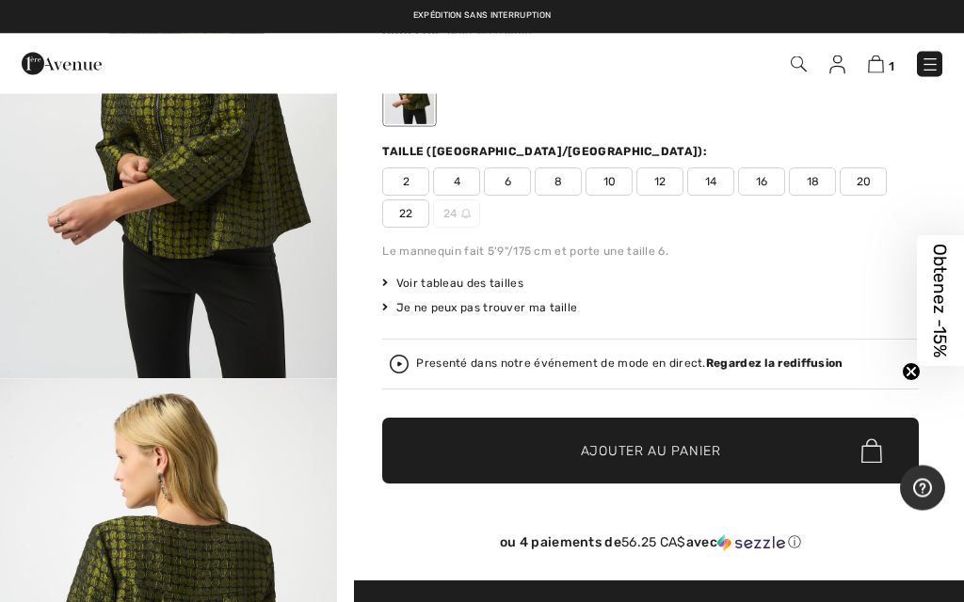
scroll to position [219, 0]
